Goal: Task Accomplishment & Management: Complete application form

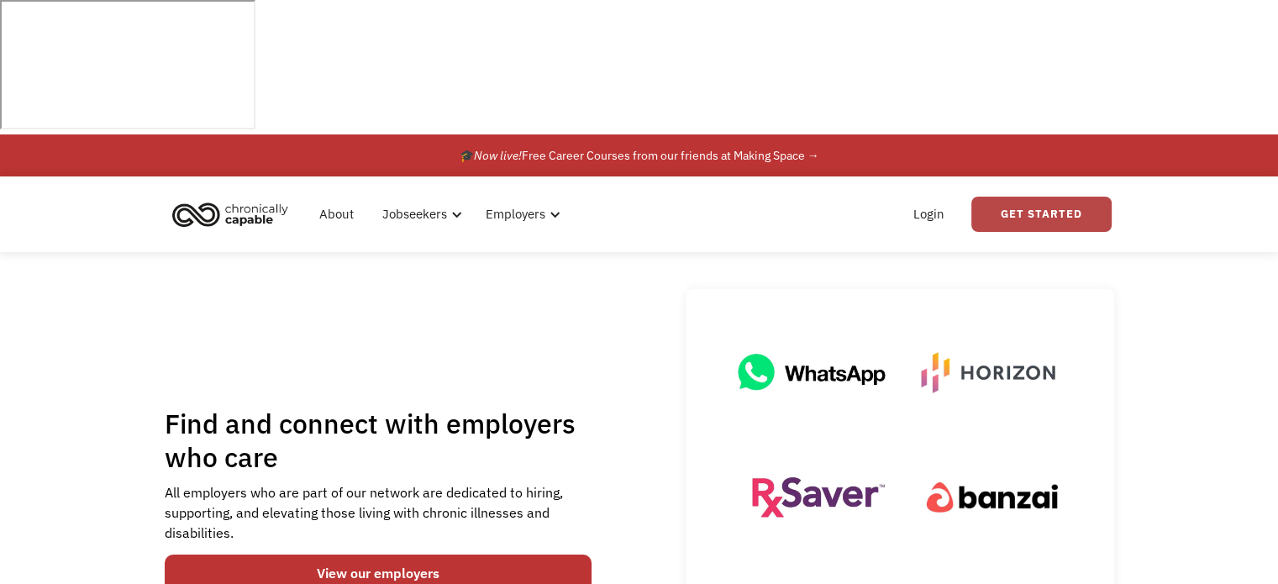
click at [1043, 197] on link "Get Started" at bounding box center [1042, 214] width 140 height 35
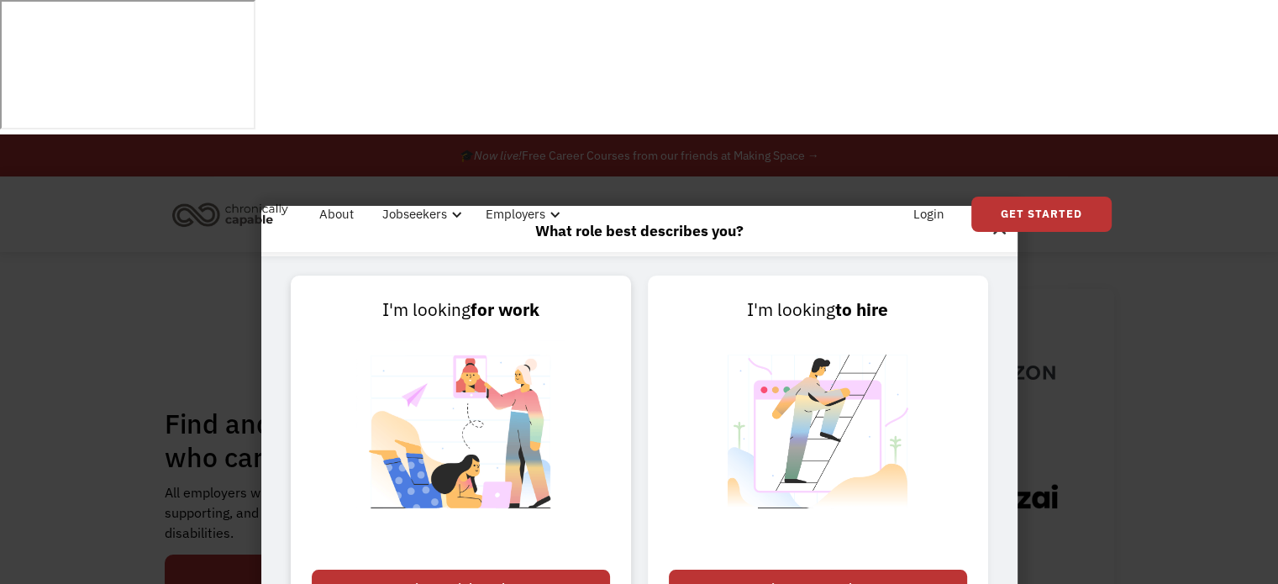
click at [499, 570] on div "Join as a job seeker" at bounding box center [461, 588] width 298 height 37
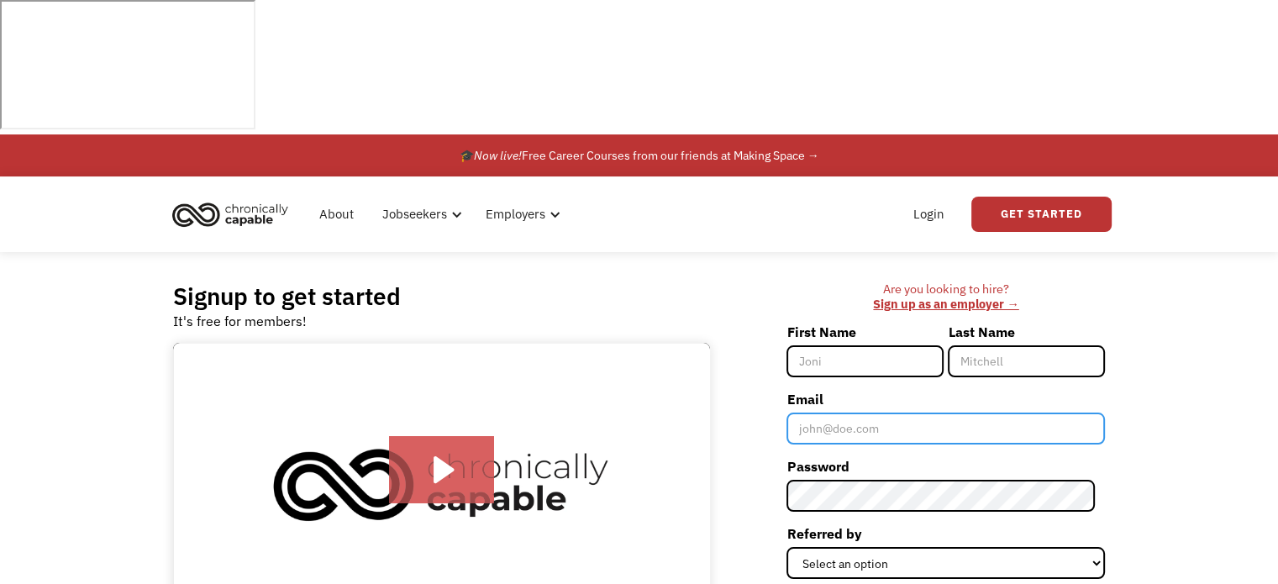
type input "Mrunkel33@yahoo.com"
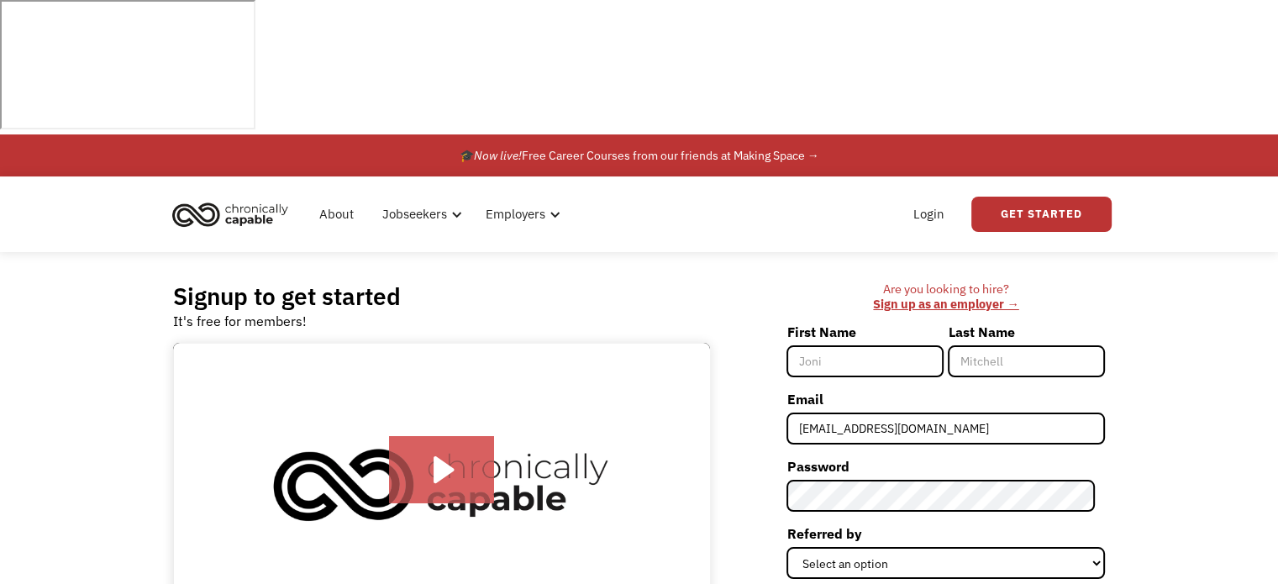
click at [921, 345] on input "First Name" at bounding box center [865, 361] width 157 height 32
click at [924, 345] on input "First Name" at bounding box center [865, 361] width 157 height 32
type input "[PERSON_NAME]"
click at [1177, 252] on div "Signup to get started It's free for members! Click for sound @keyframes VOLUME_…" at bounding box center [639, 489] width 1278 height 475
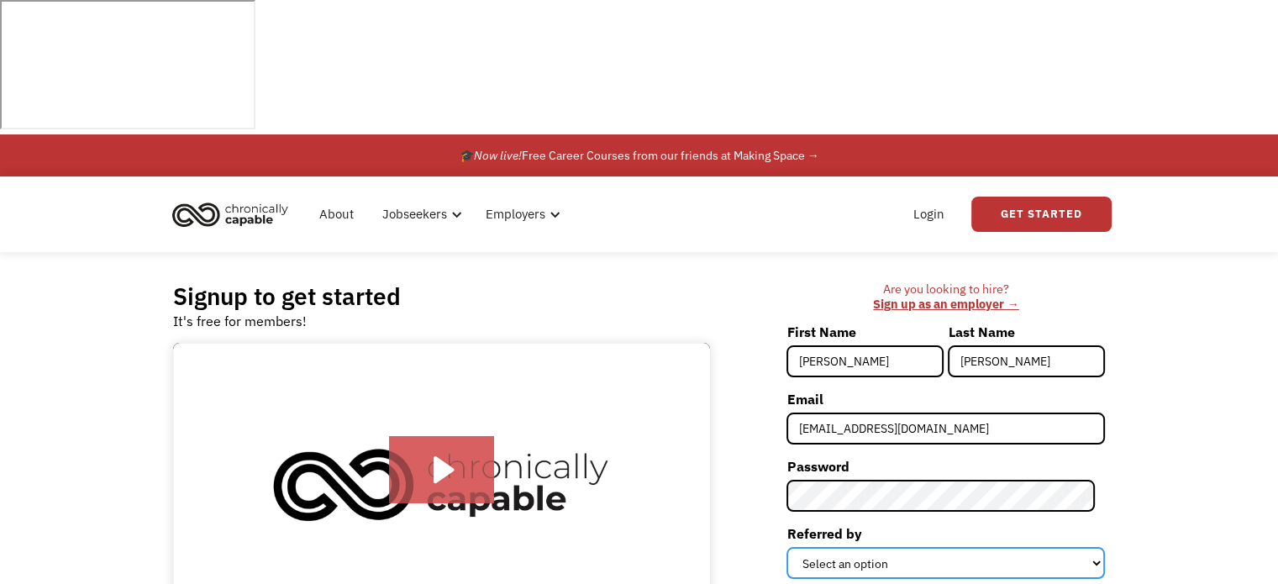
click at [992, 547] on select "Select an option Instagram Facebook Twitter Search Engine News Article Word of …" at bounding box center [946, 563] width 319 height 32
select select "Other"
click at [797, 547] on select "Select an option Instagram Facebook Twitter Search Engine News Article Word of …" at bounding box center [946, 563] width 319 height 32
click at [1158, 409] on div "Signup to get started It's free for members! Click for sound @keyframes VOLUME_…" at bounding box center [639, 489] width 1278 height 475
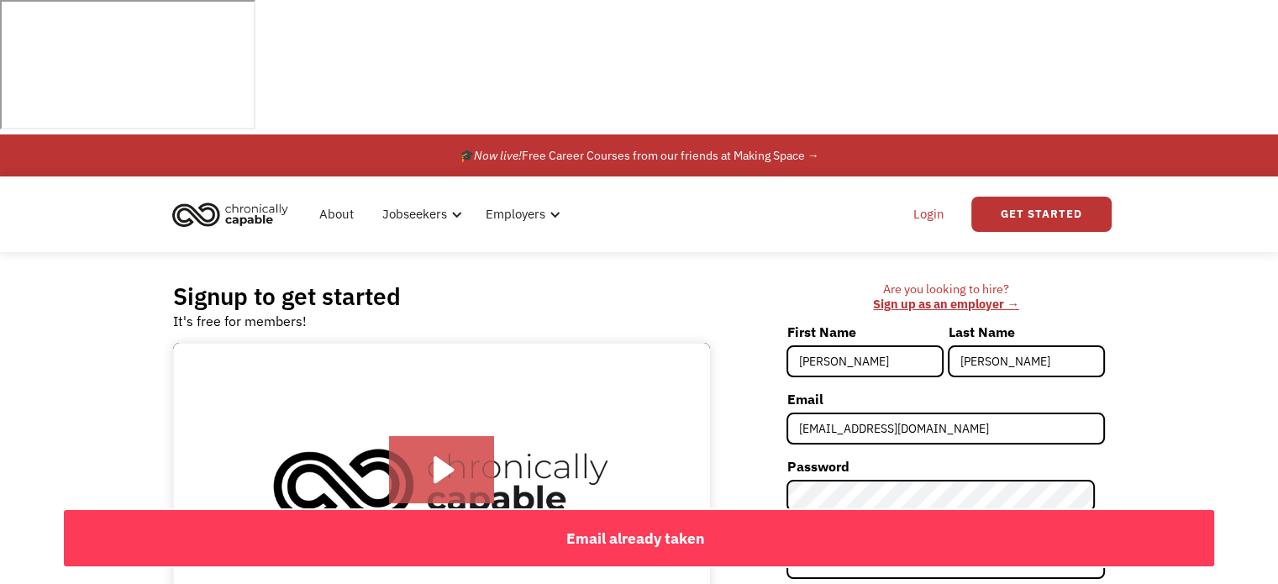
click at [918, 187] on link "Login" at bounding box center [929, 214] width 51 height 54
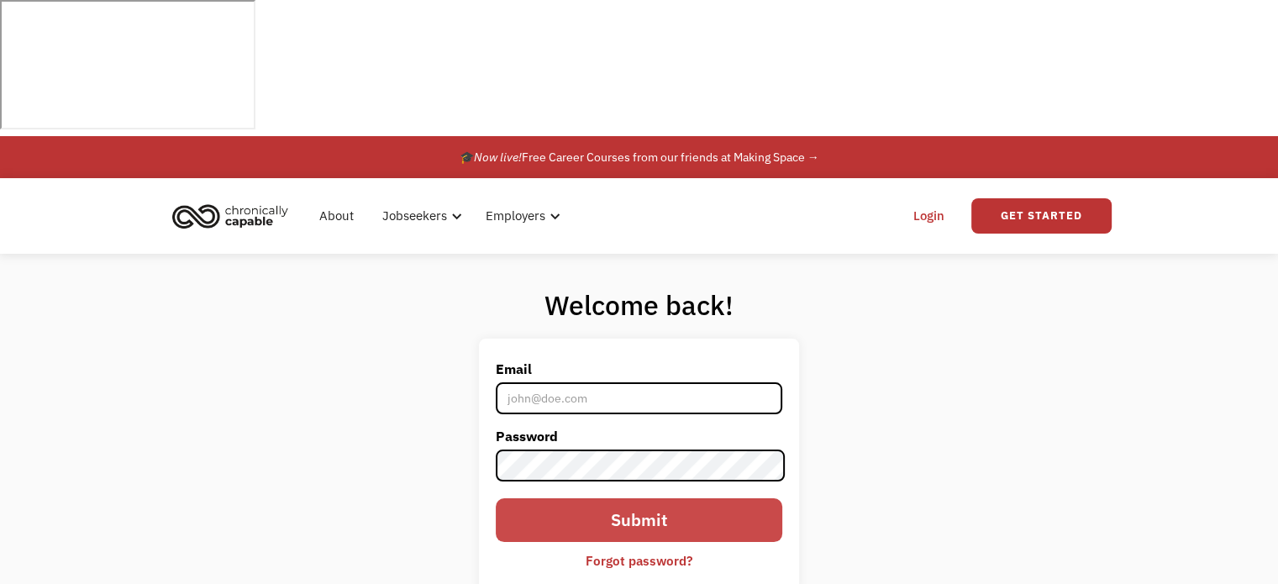
type input "Mrunkel33@yahoo.com"
click at [639, 498] on input "Submit" at bounding box center [639, 520] width 286 height 44
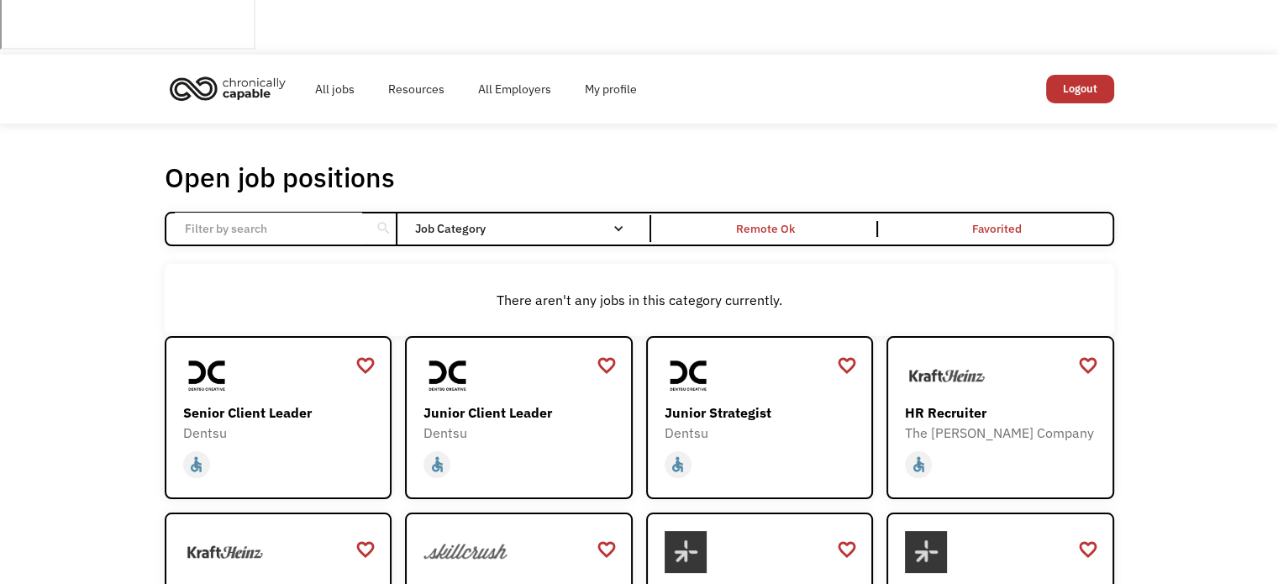
scroll to position [84, 0]
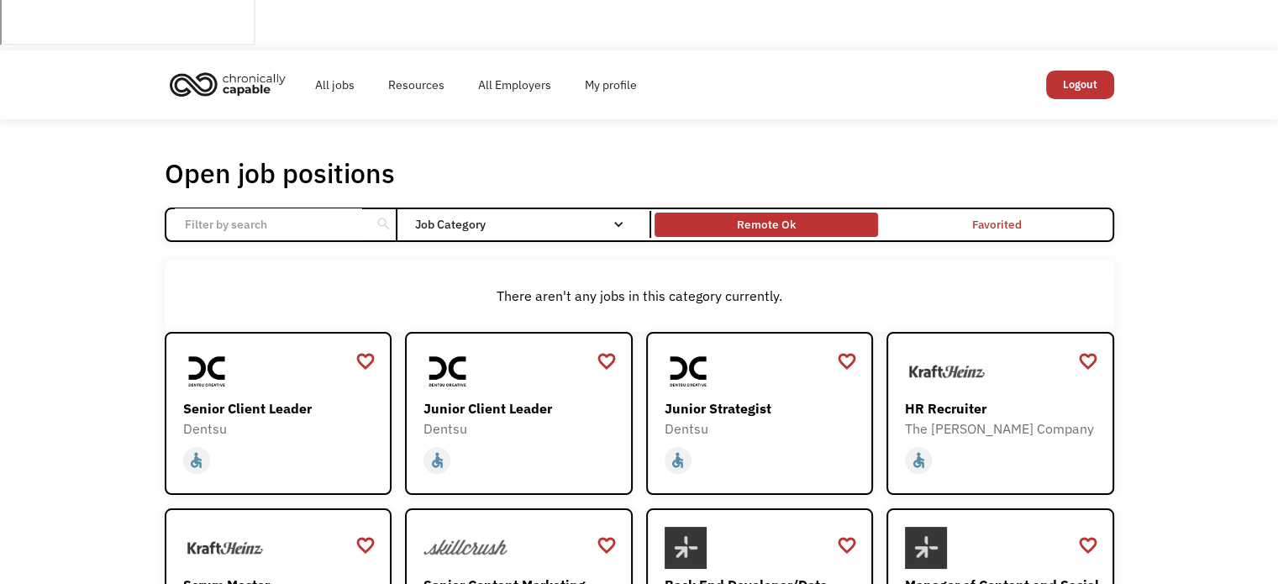
click at [787, 214] on div "Remote Ok" at bounding box center [766, 224] width 59 height 20
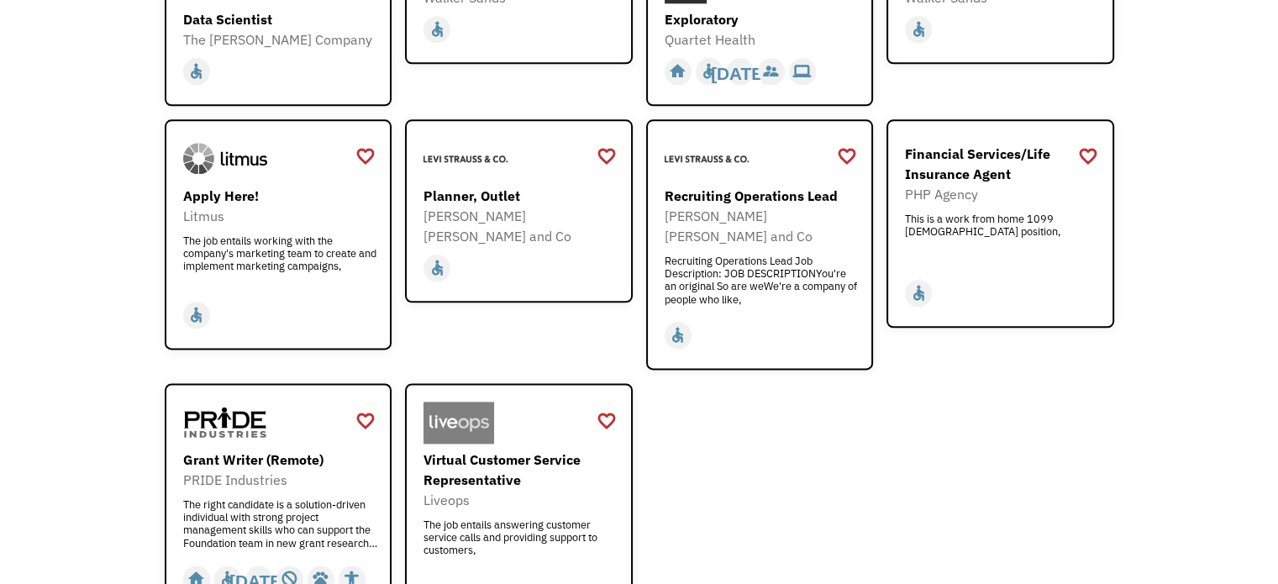
scroll to position [2179, 0]
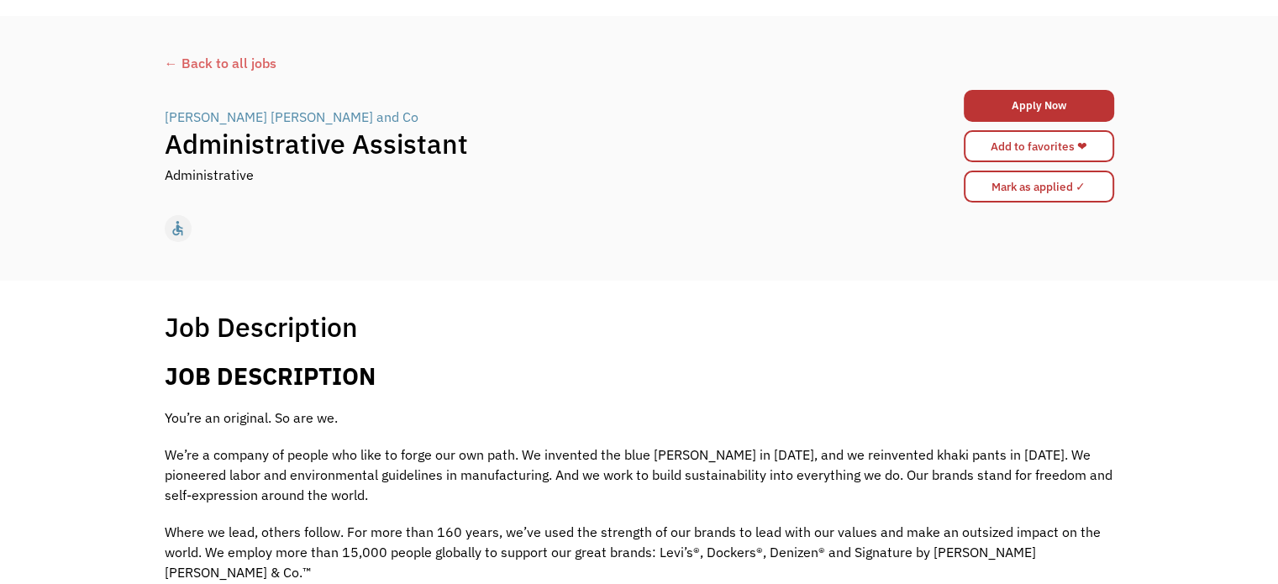
scroll to position [336, 0]
